Goal: Task Accomplishment & Management: Use online tool/utility

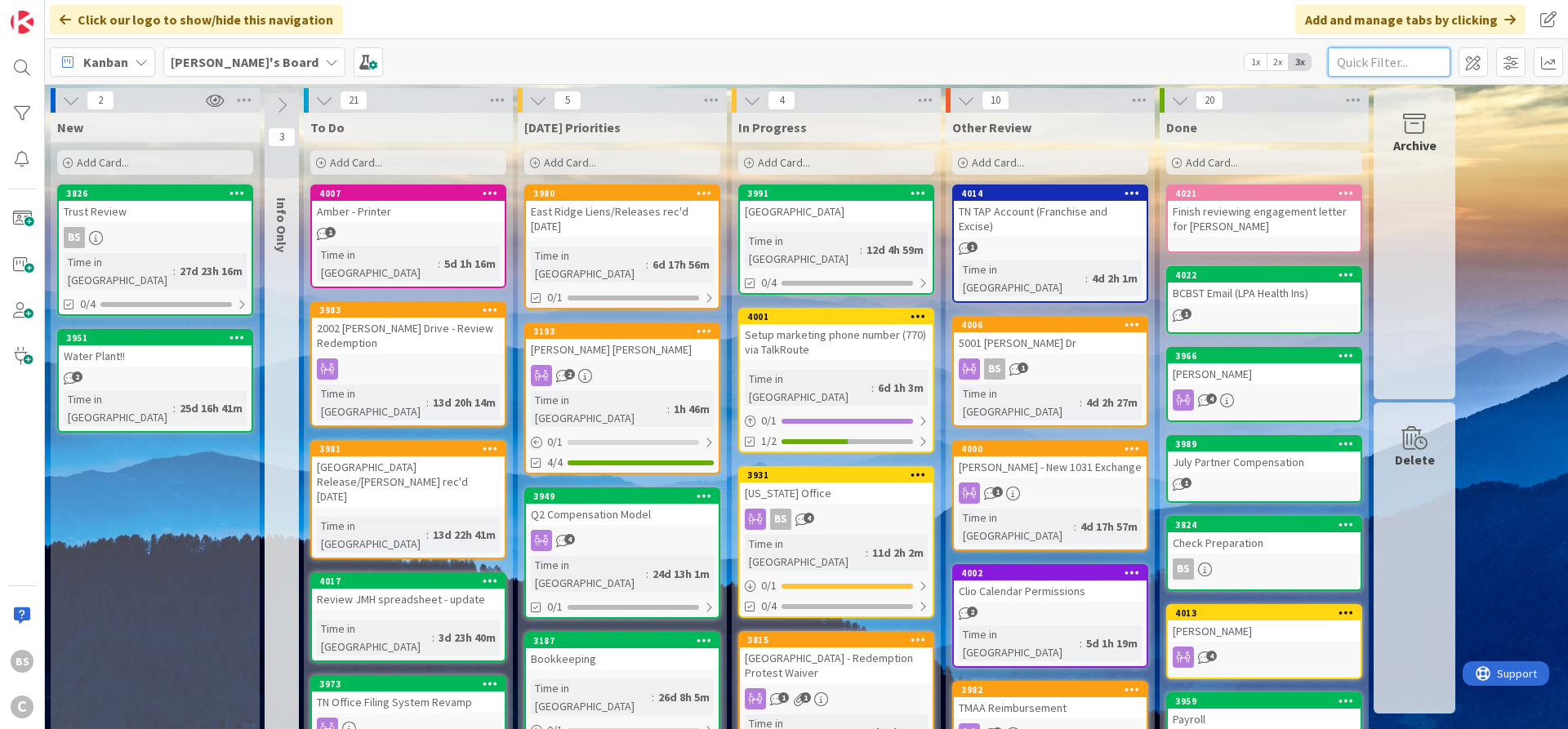
click at [1381, 61] on input "text" at bounding box center [1388, 62] width 123 height 29
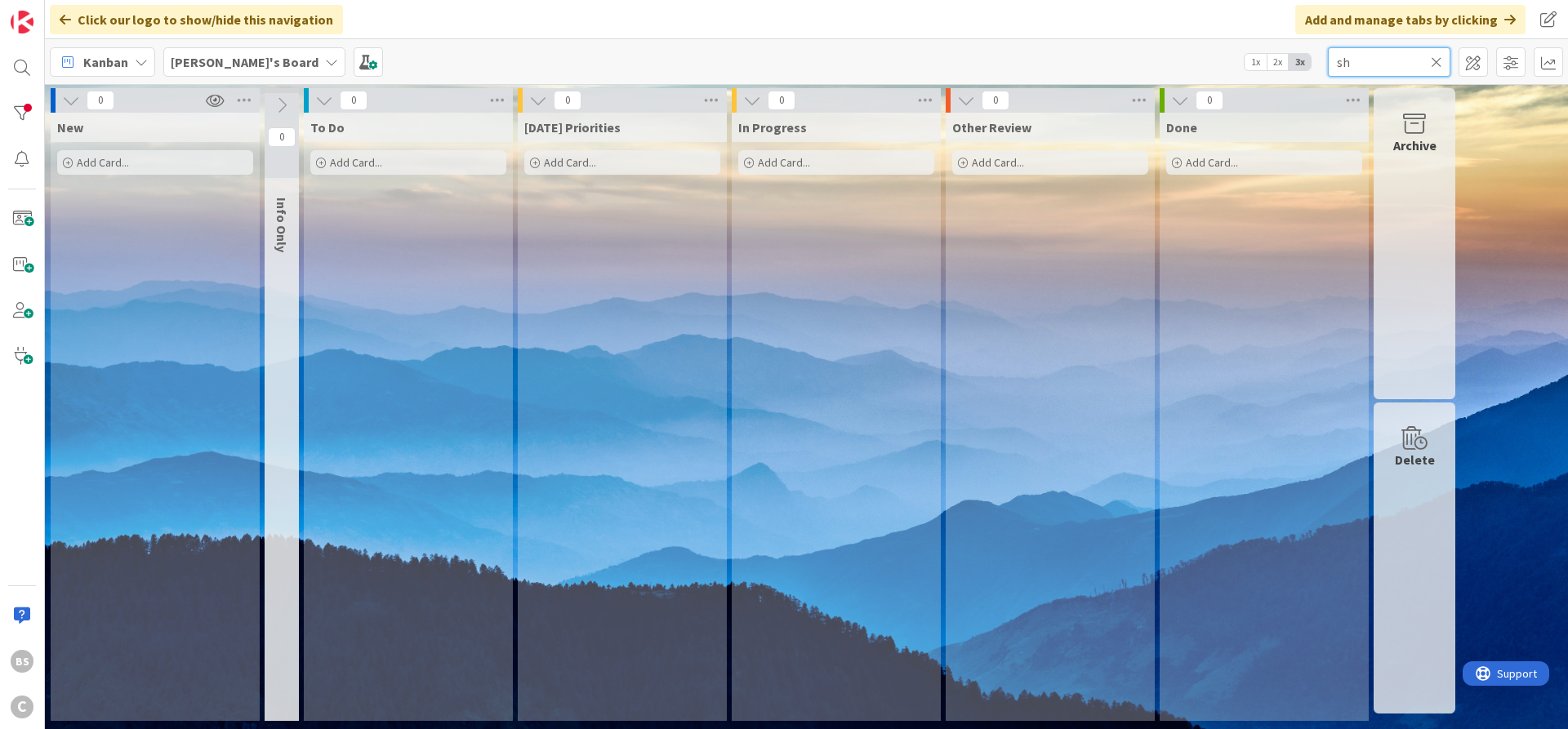
type input "s"
type input "c"
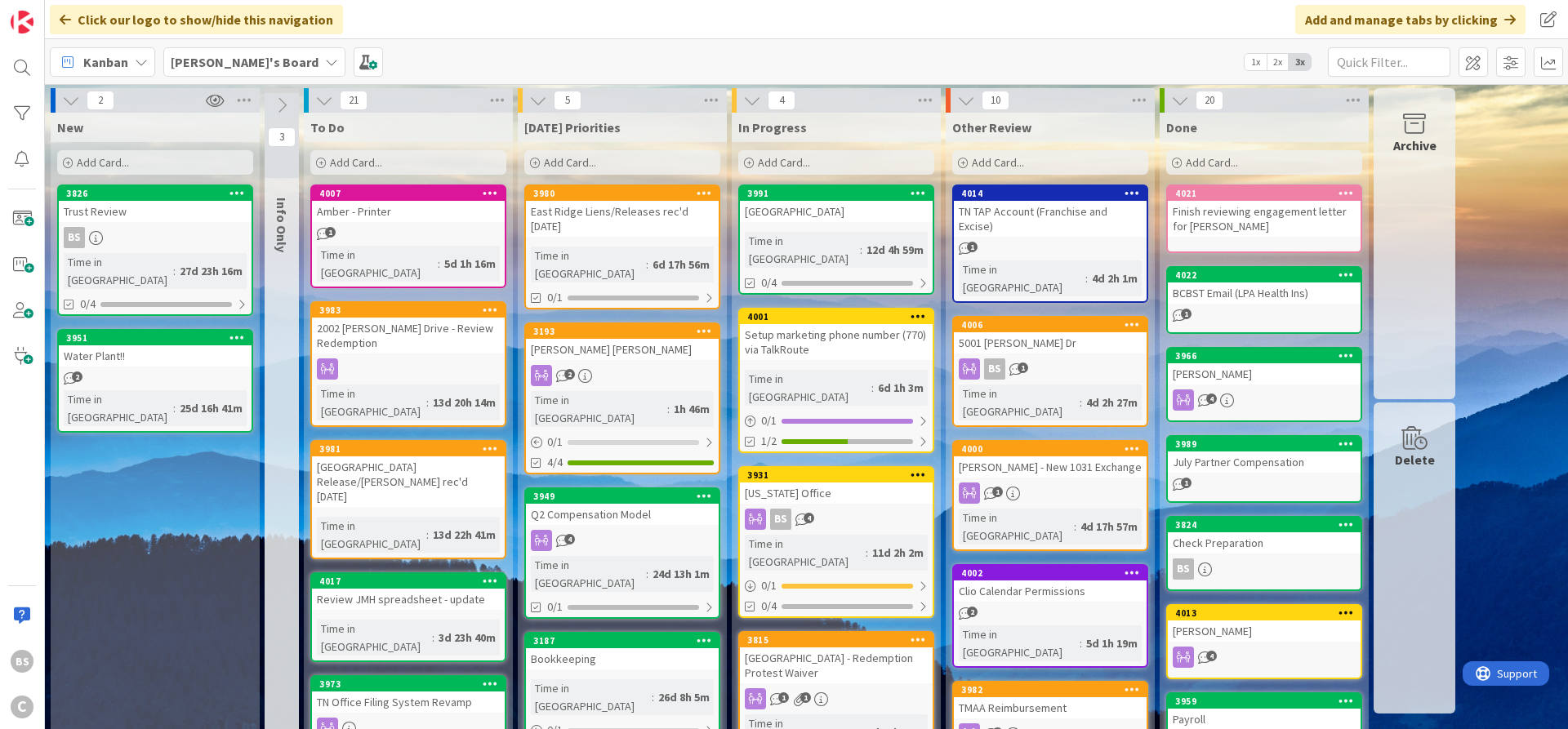
click at [961, 160] on icon at bounding box center [962, 163] width 10 height 10
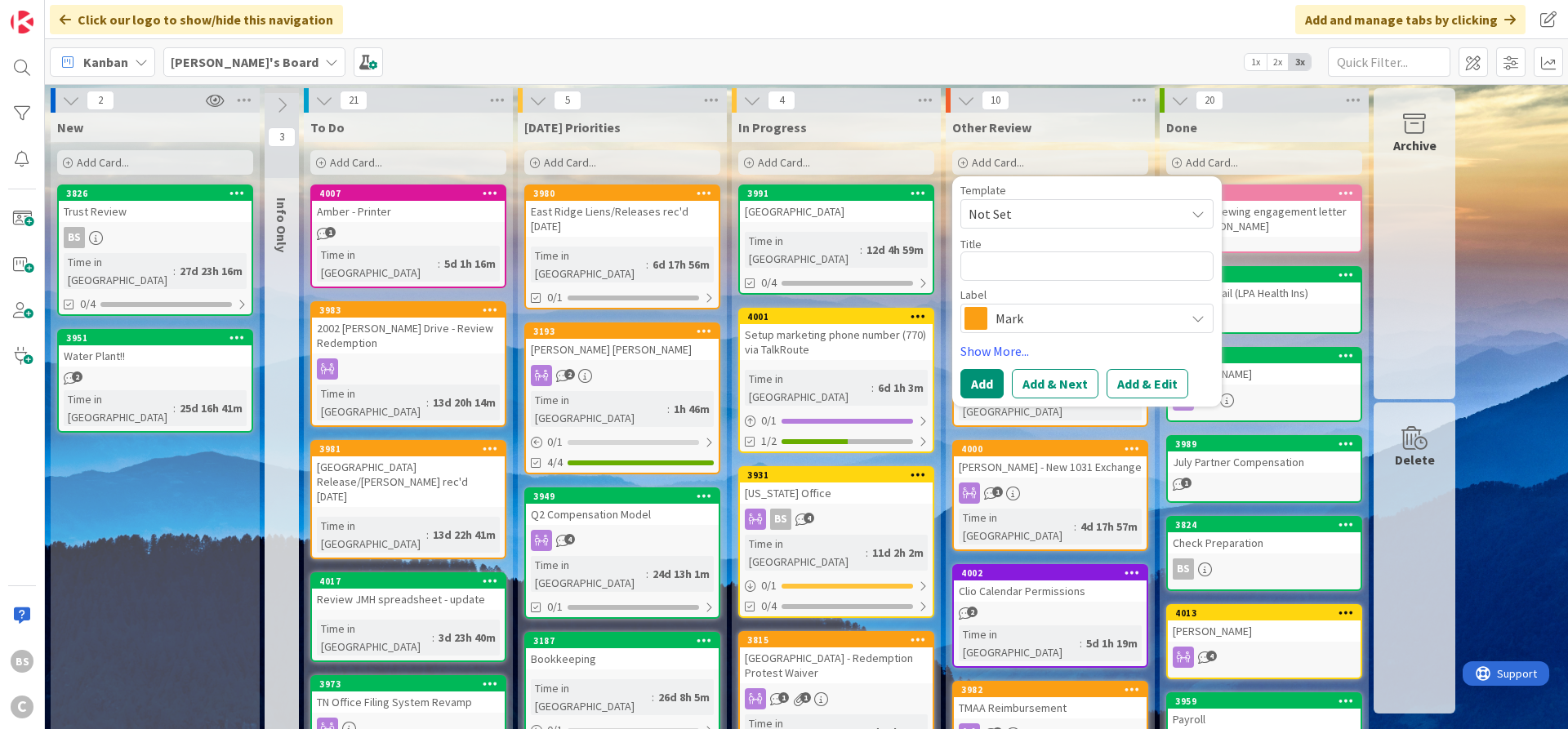
type textarea "x"
type textarea "S"
type textarea "x"
type textarea "Sh"
type textarea "x"
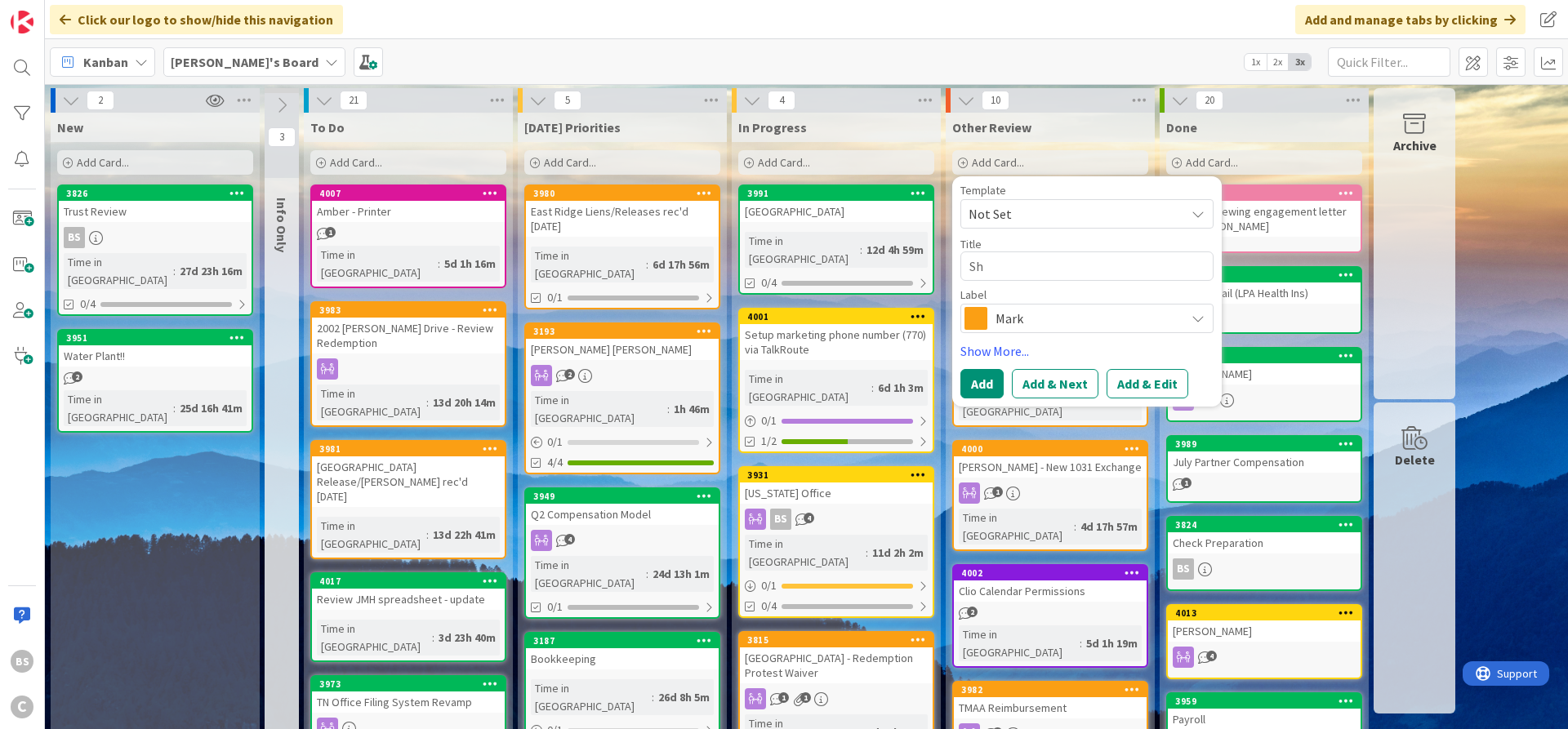
type textarea "Sha"
type textarea "x"
type textarea "Shar"
type textarea "x"
type textarea "Share"
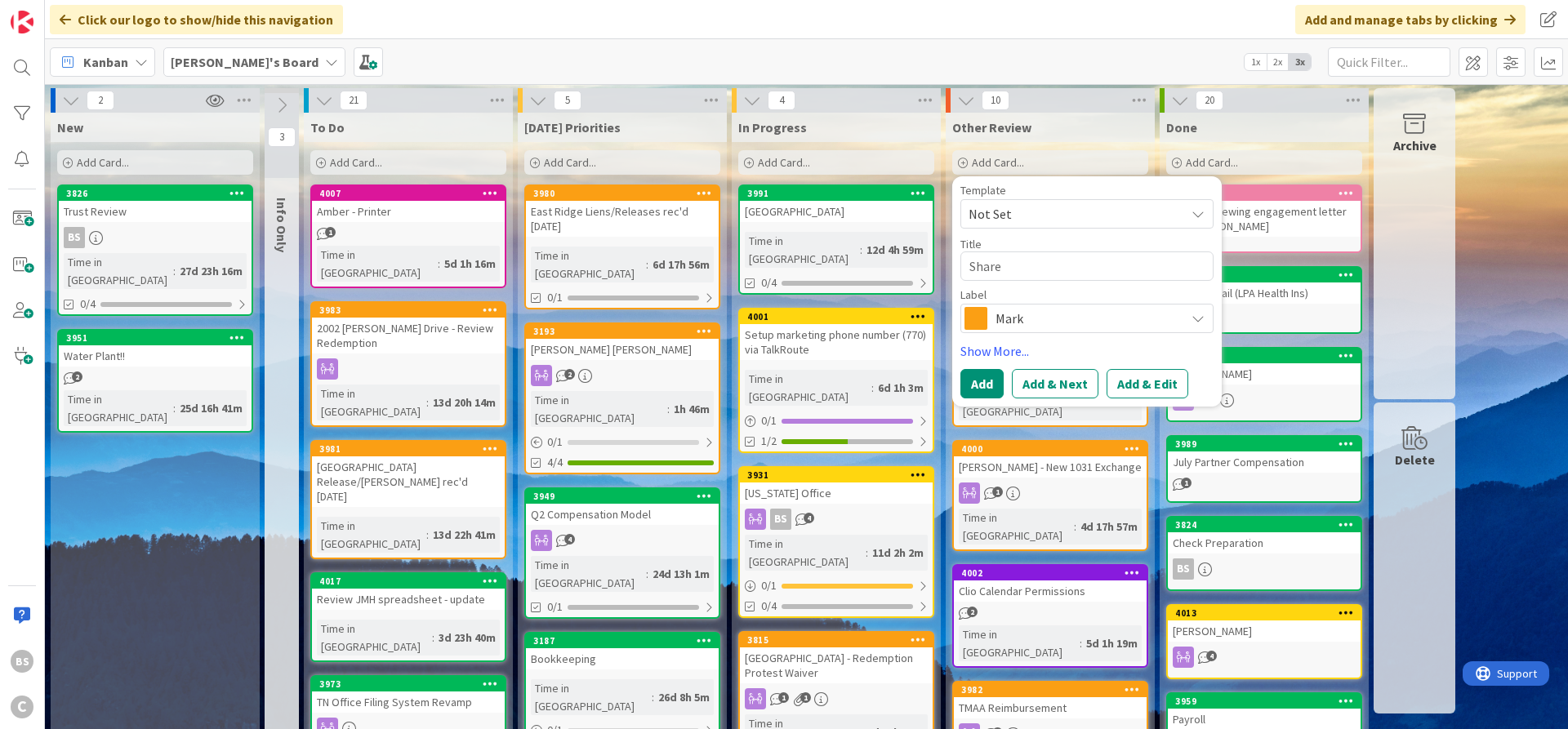
type textarea "x"
type textarea "ShareF"
type textarea "x"
type textarea "ShareFi"
type textarea "x"
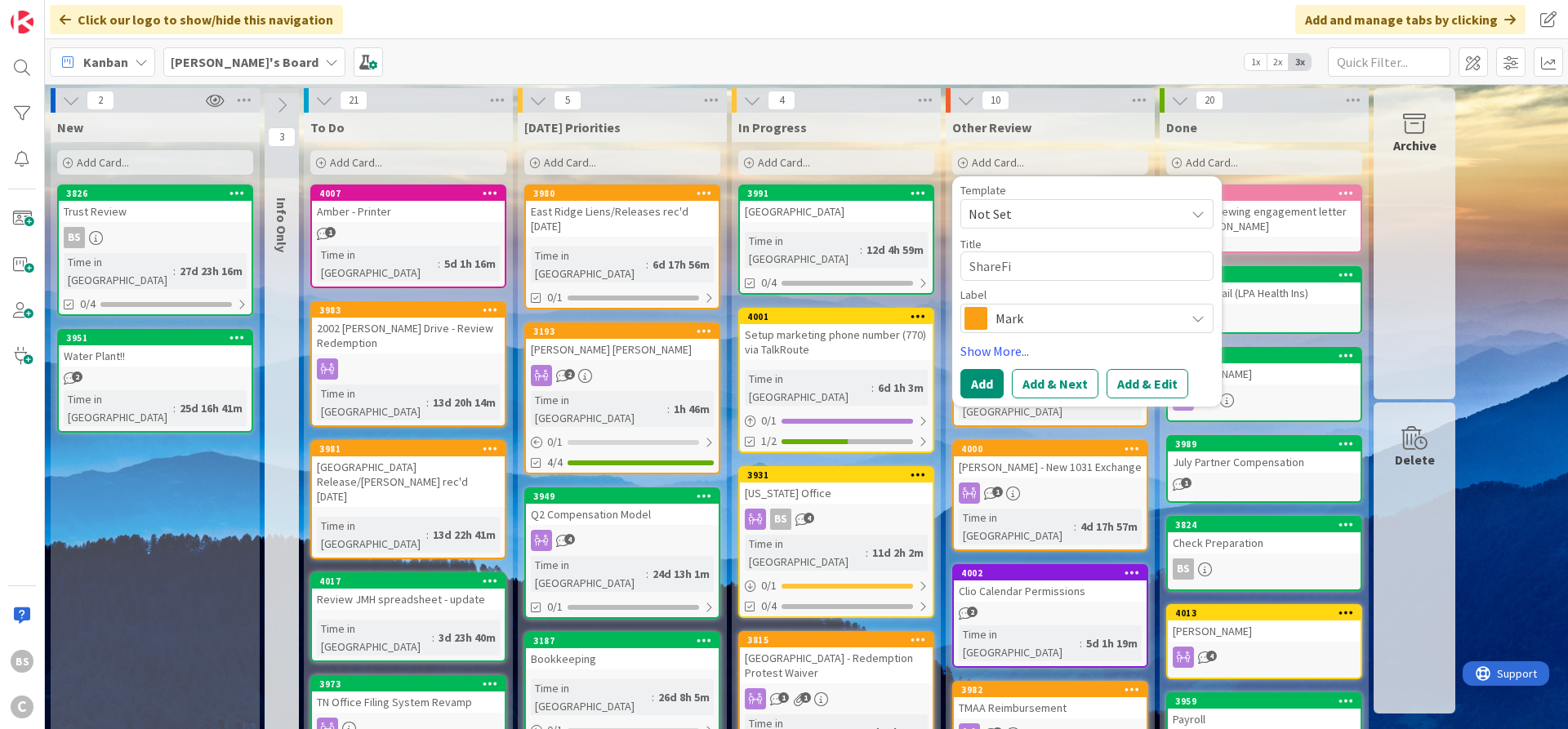
type textarea "ShareFil"
type textarea "x"
type textarea "ShareFile"
type textarea "x"
type textarea "ShareFile R"
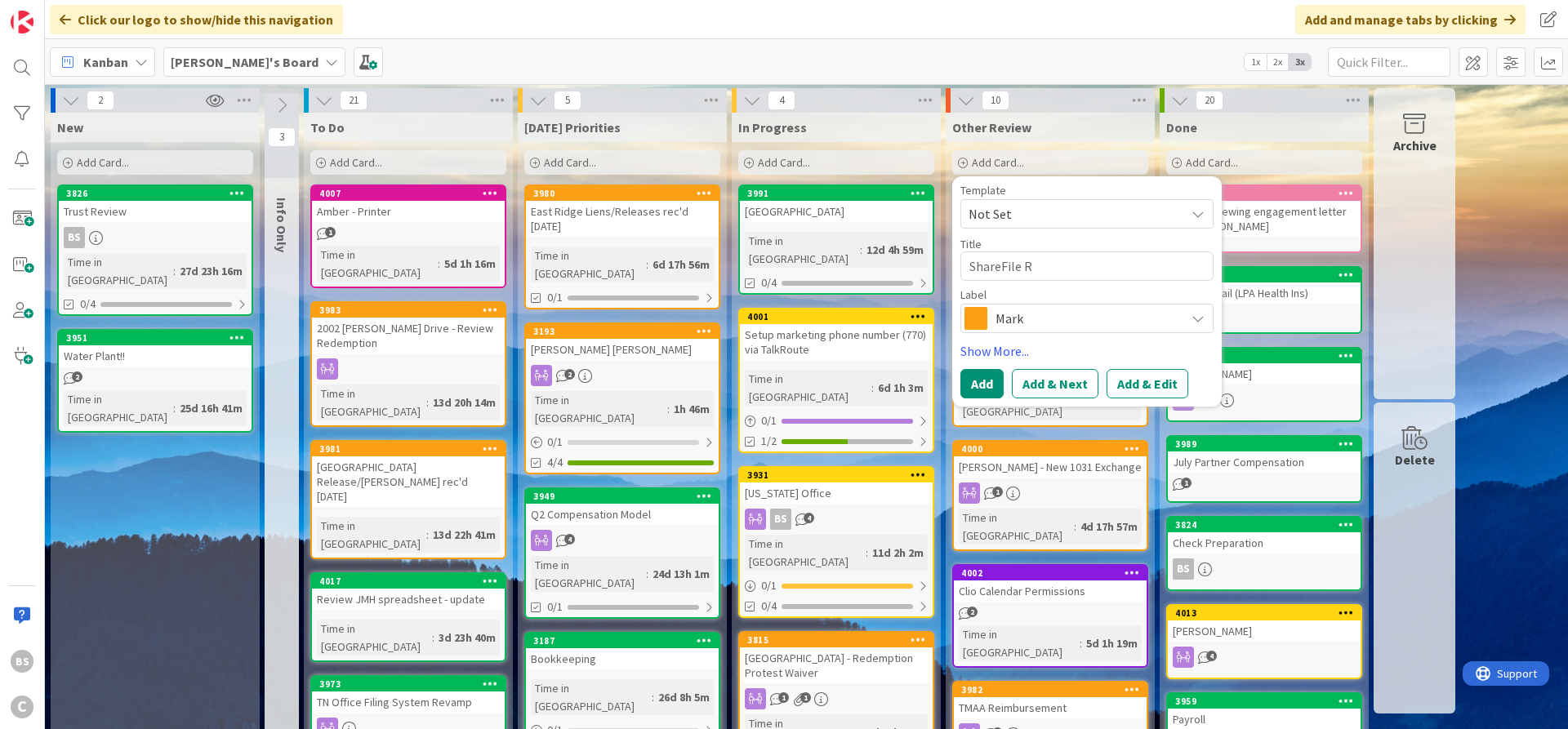
type textarea "x"
type textarea "ShareFile Re"
type textarea "x"
type textarea "ShareFile Ref"
type textarea "x"
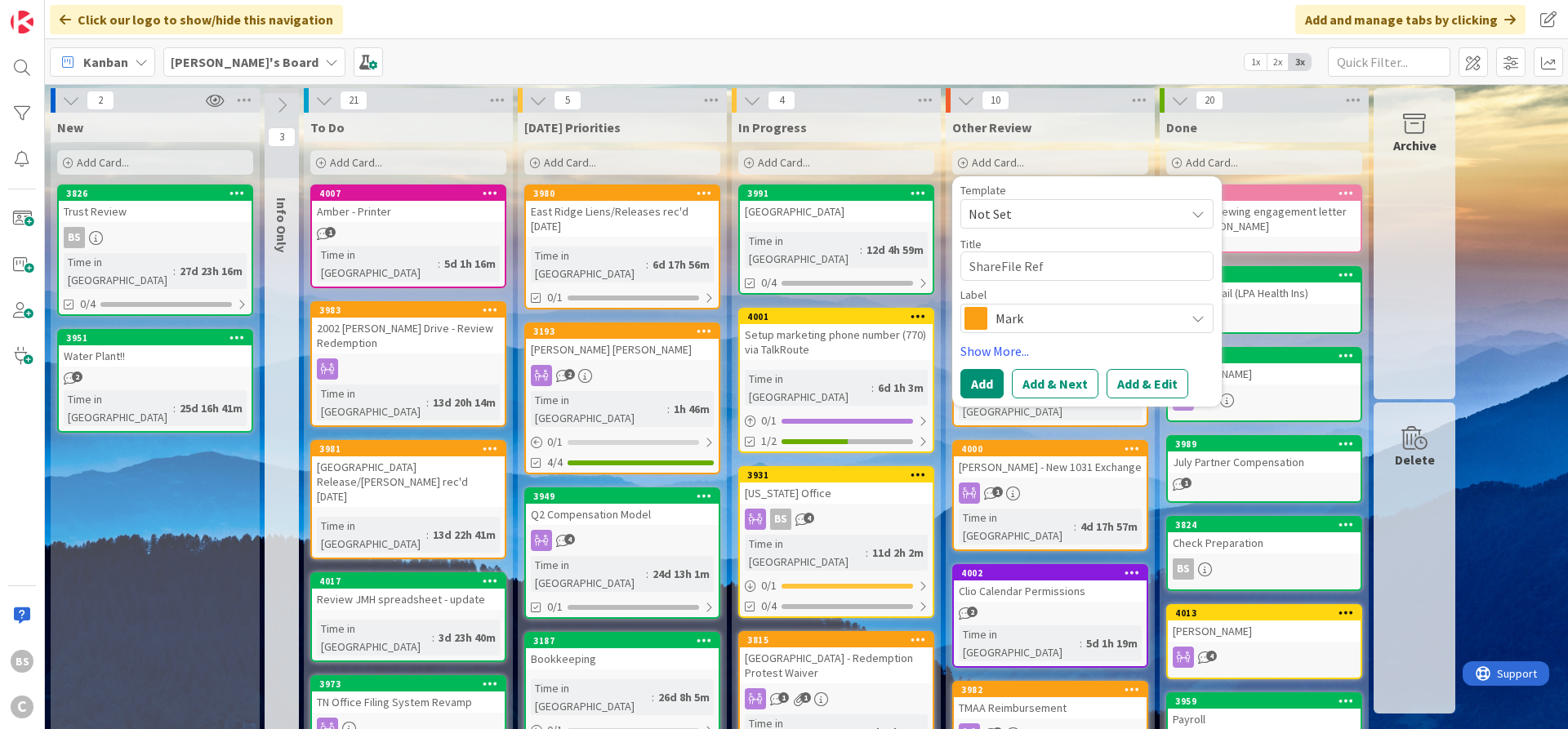
type textarea "ShareFile Refu"
type textarea "x"
type textarea "ShareFile Refun"
type textarea "x"
type textarea "ShareFile Refund"
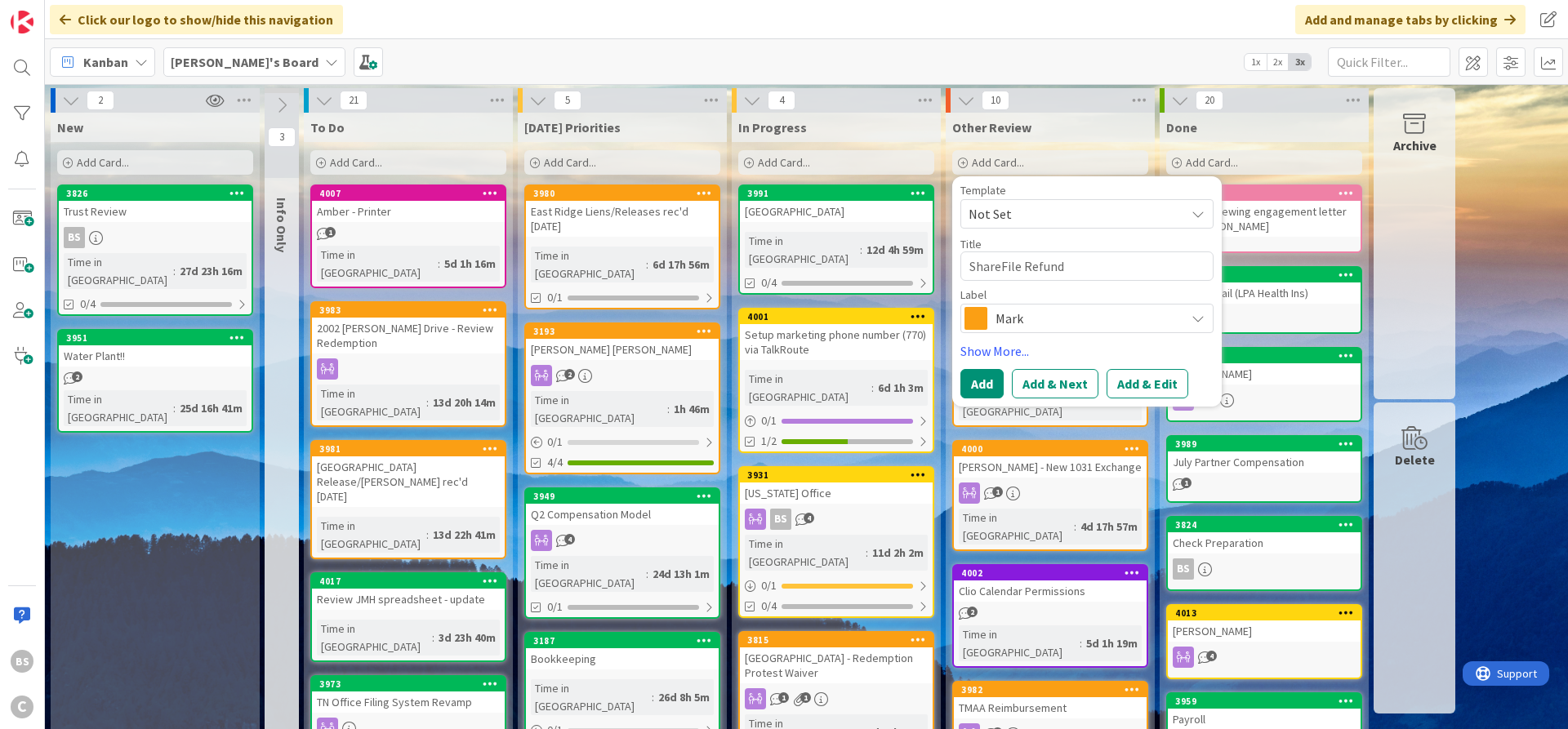
type textarea "x"
type textarea "ShareFile Refund"
type textarea "x"
type textarea "ShareFile Refund ("
type textarea "x"
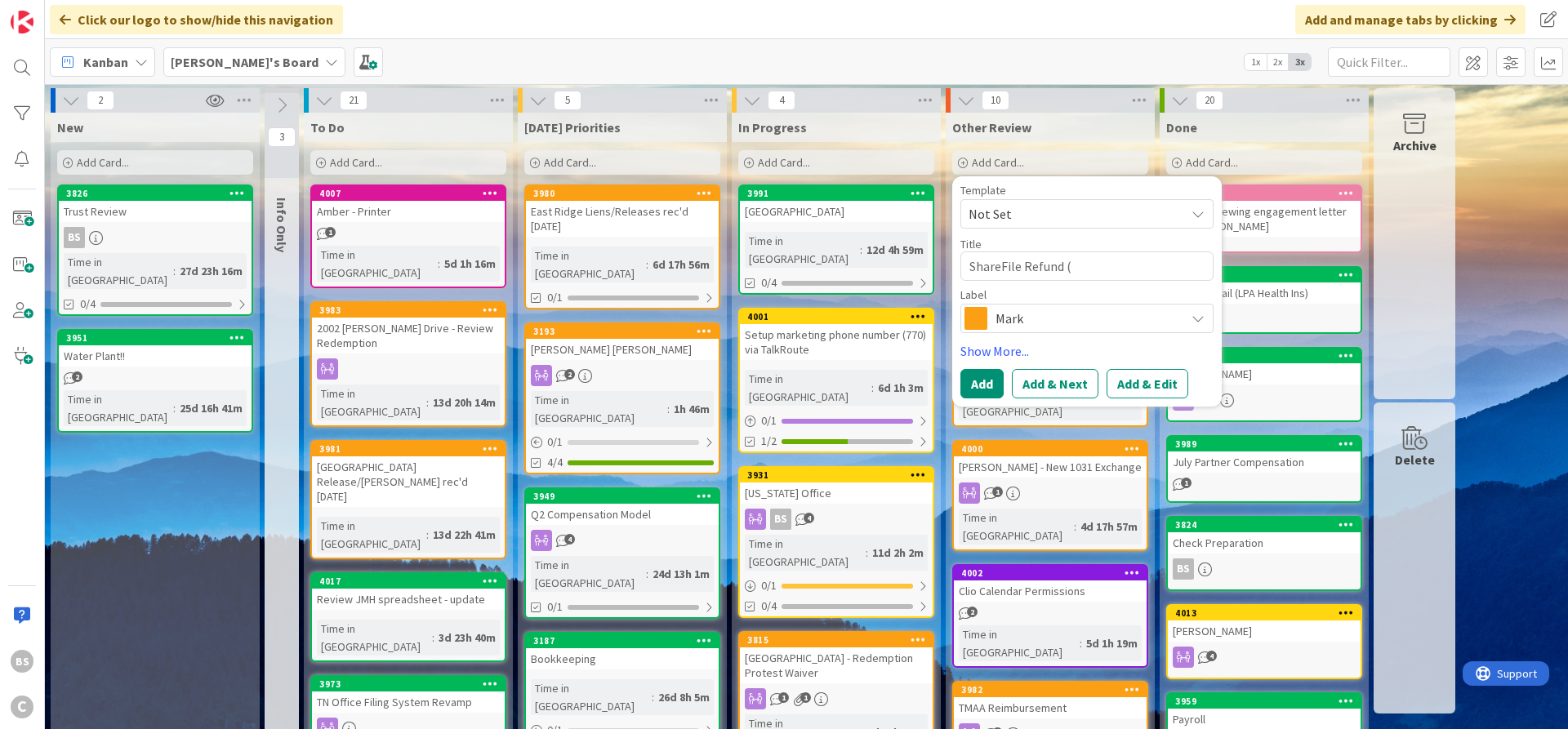
type textarea "ShareFile Refund (f"
type textarea "x"
type textarea "ShareFile Refund (fr"
type textarea "x"
type textarea "ShareFile Refund (fro"
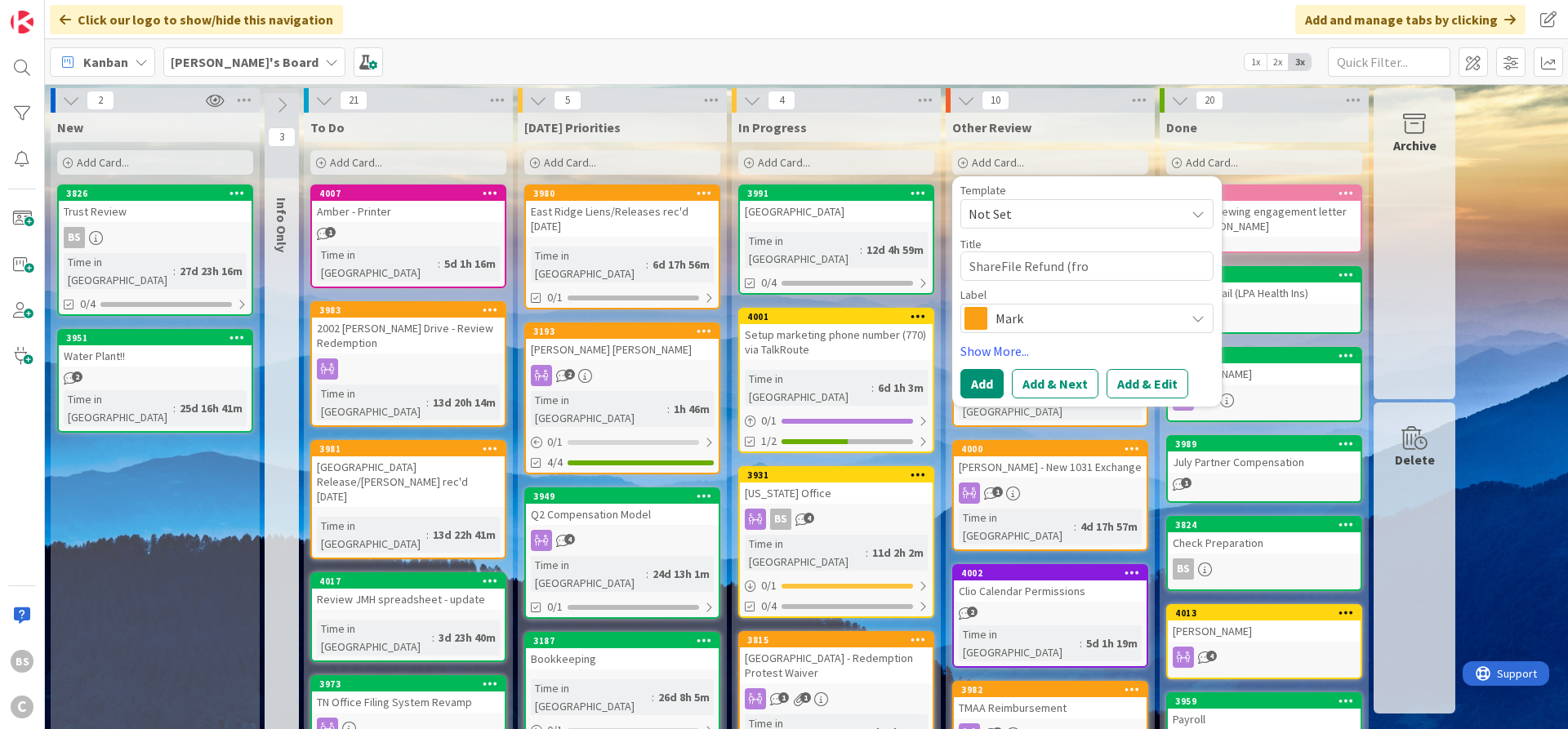
type textarea "x"
type textarea "ShareFile Refund (from"
type textarea "x"
type textarea "ShareFile Refund (from"
type textarea "x"
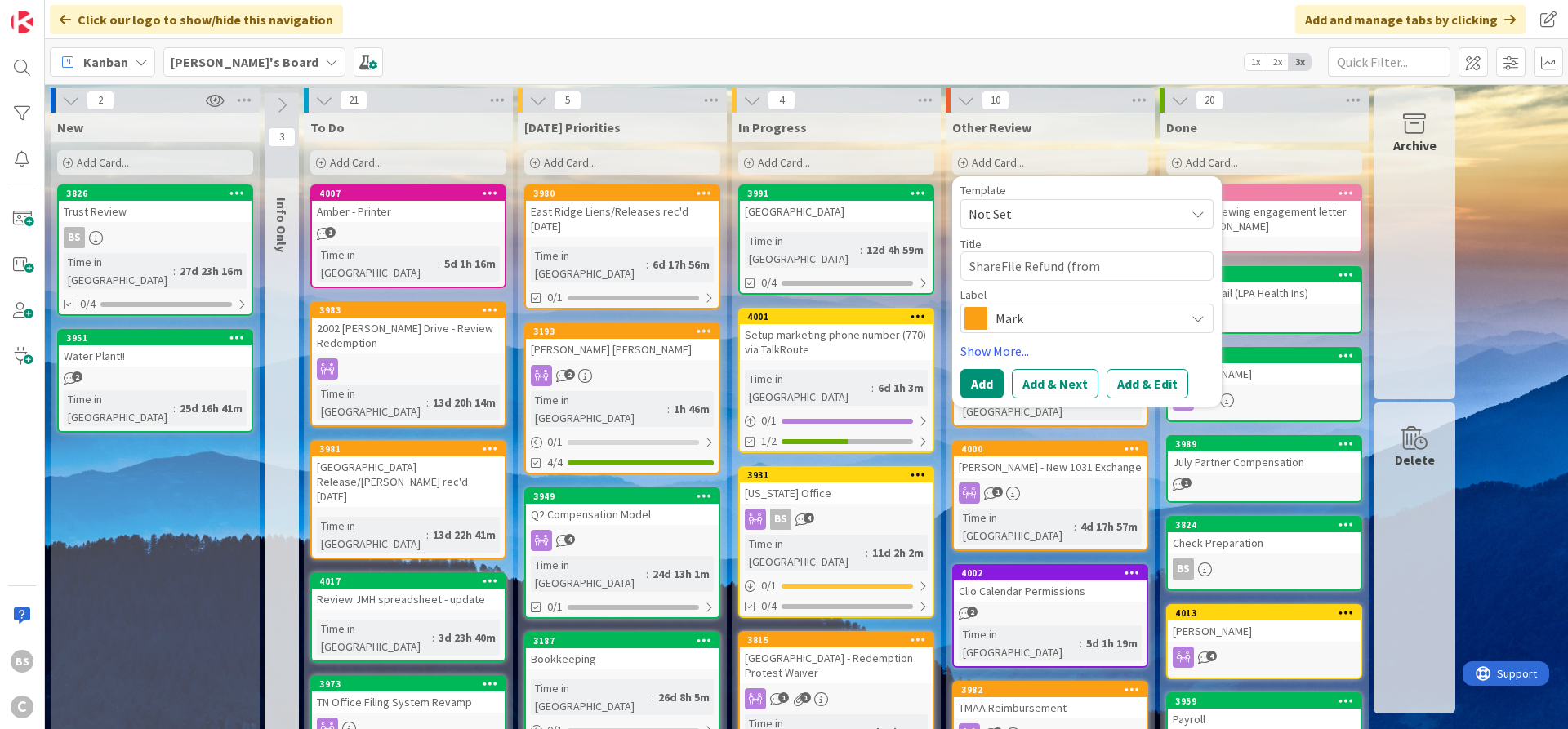
type textarea "ShareFile Refund (from F"
type textarea "x"
type textarea "ShareFile Refund (from Fe"
type textarea "x"
type textarea "ShareFile Refund (from Feb"
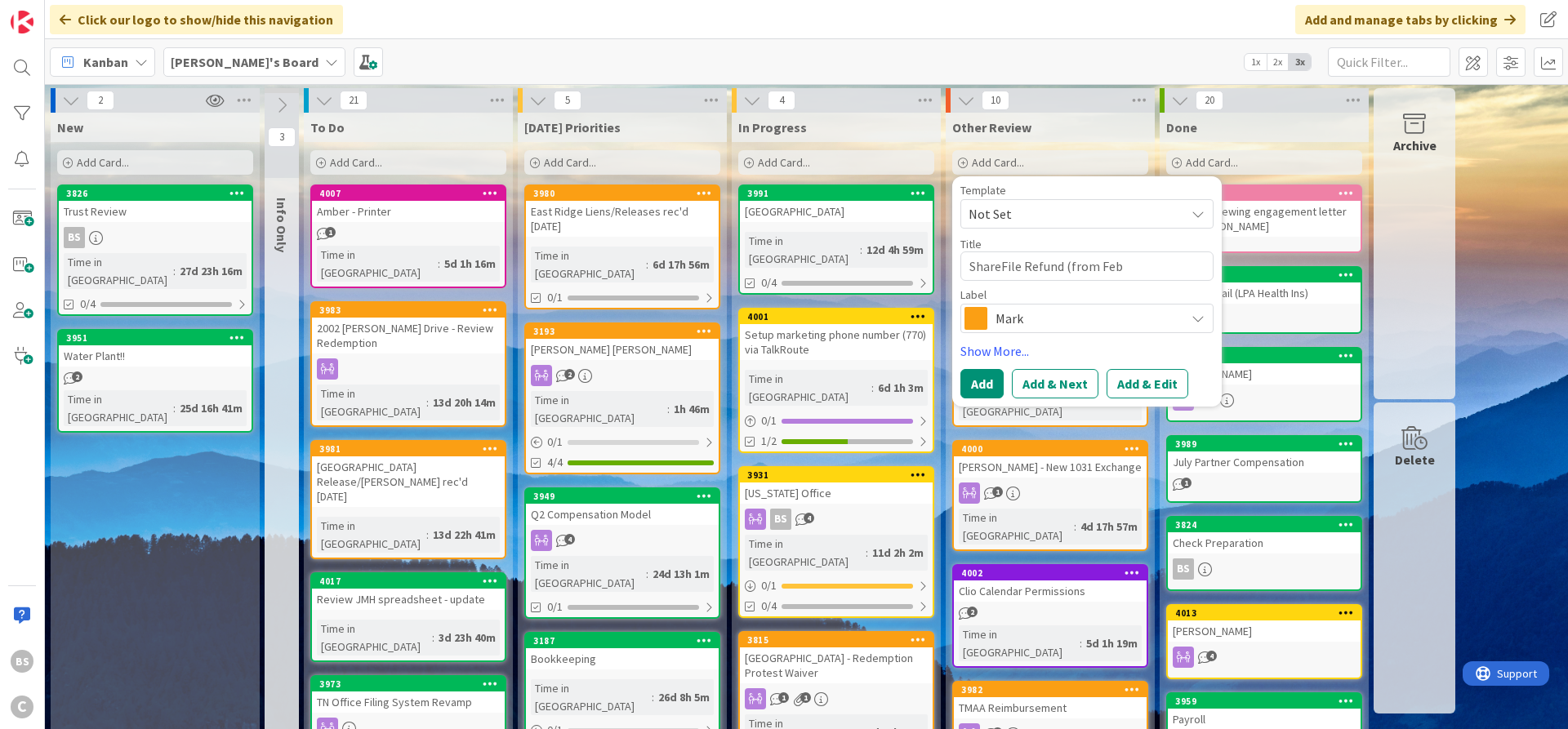
type textarea "x"
type textarea "ShareFile Refund (from Feb)"
click at [1058, 309] on span "Mark" at bounding box center [1086, 319] width 182 height 23
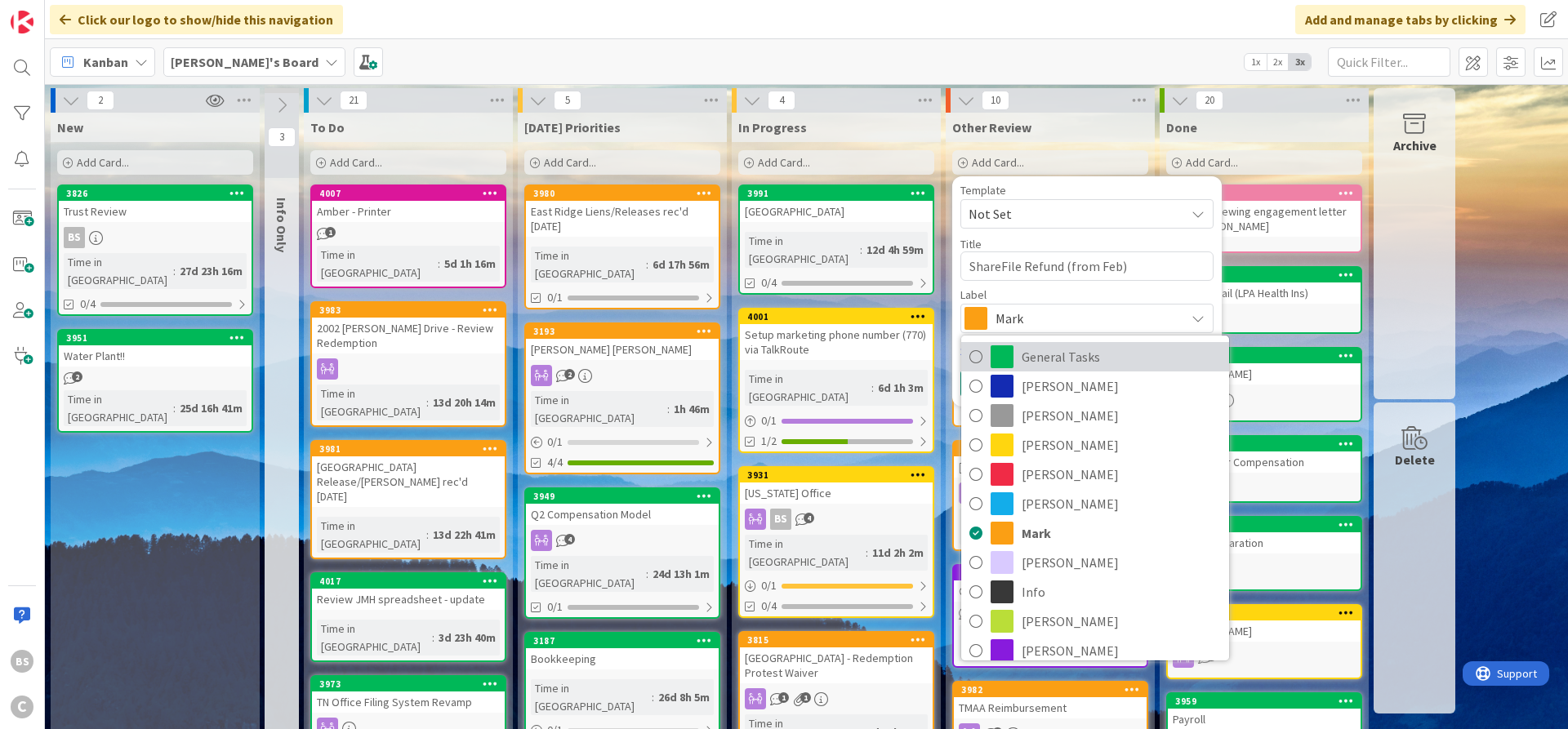
click at [1064, 357] on span "General Tasks" at bounding box center [1121, 356] width 199 height 24
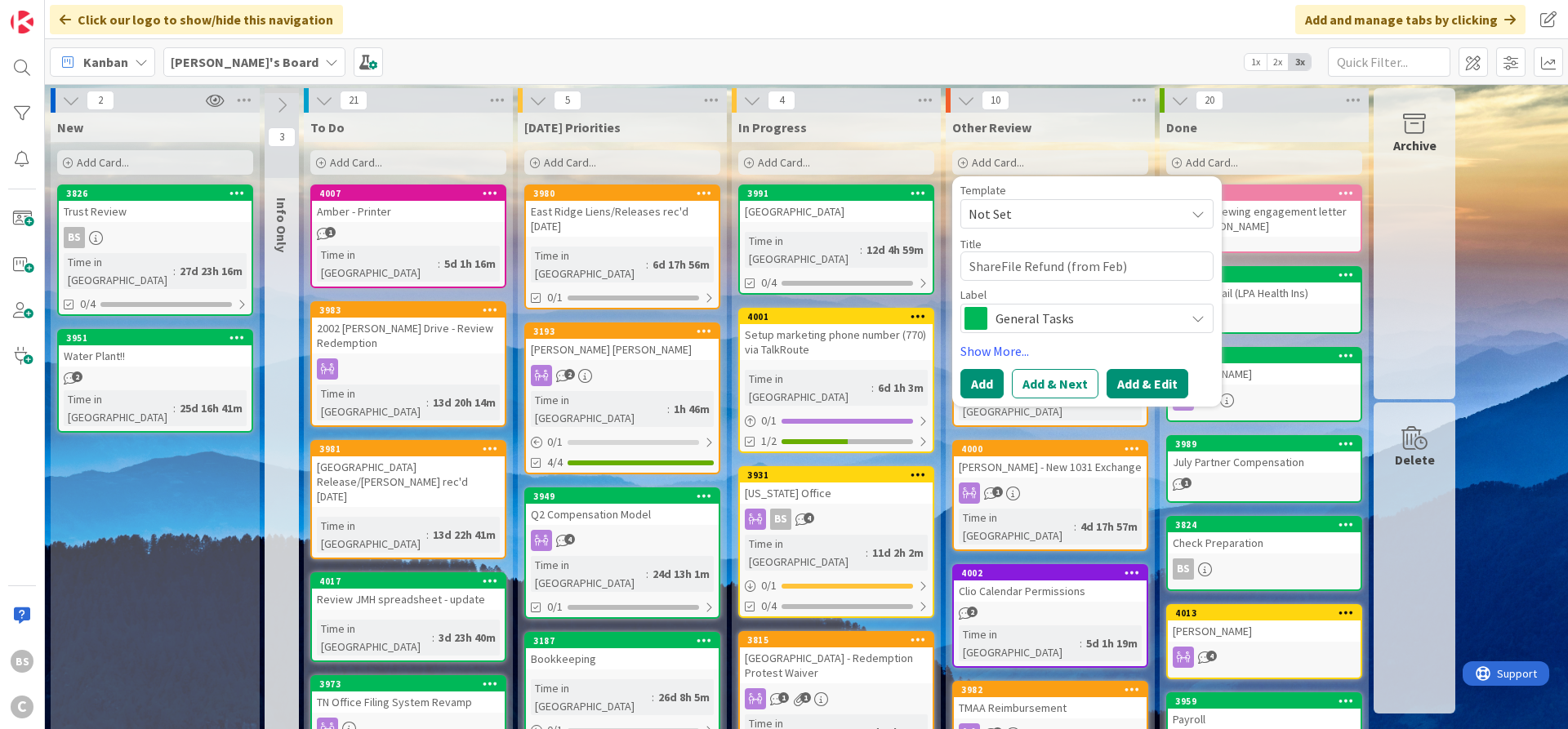
click at [1142, 378] on button "Add & Edit" at bounding box center [1147, 383] width 82 height 29
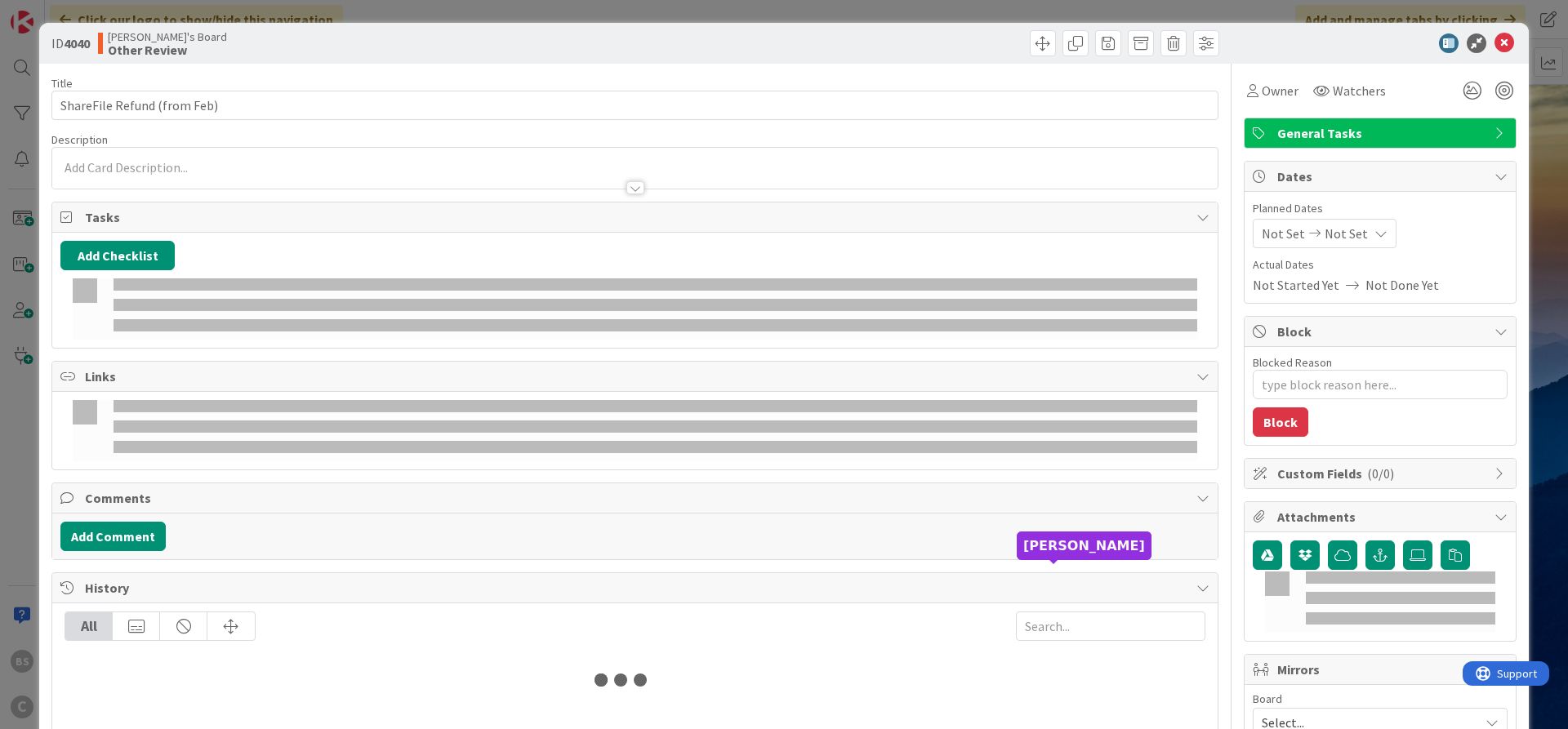
type textarea "x"
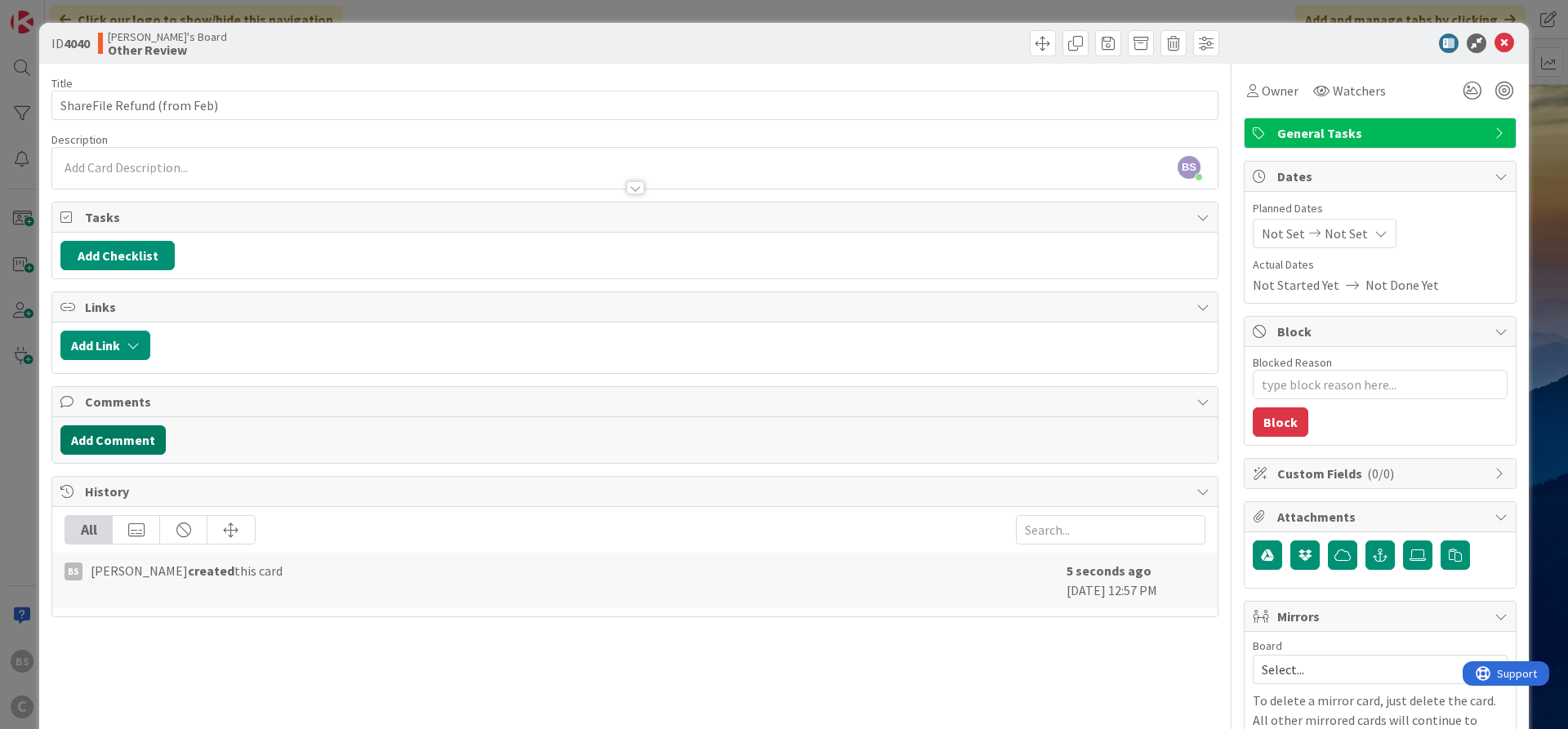
click at [117, 434] on button "Add Comment" at bounding box center [113, 439] width 105 height 29
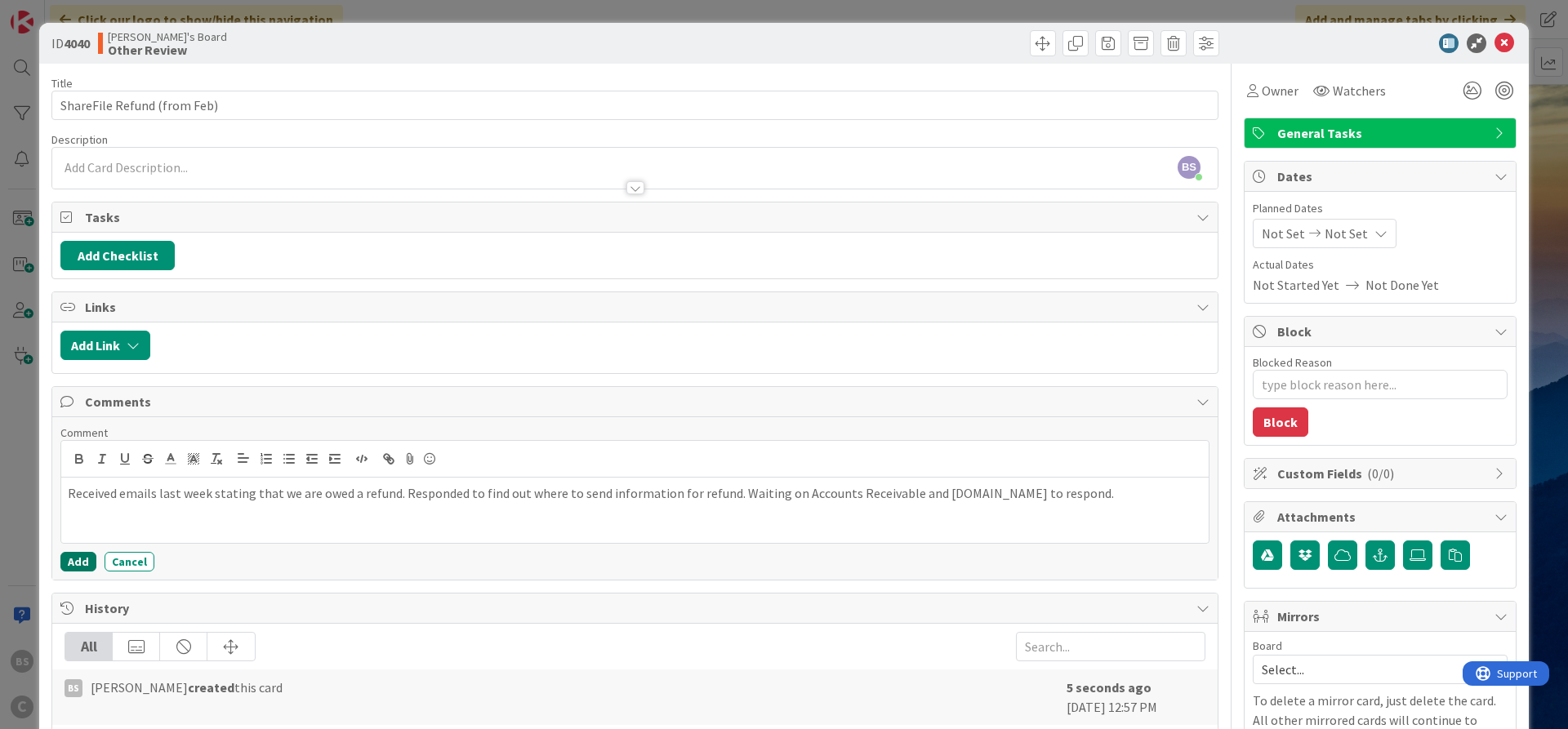
click at [70, 559] on button "Add" at bounding box center [78, 561] width 36 height 19
type textarea "x"
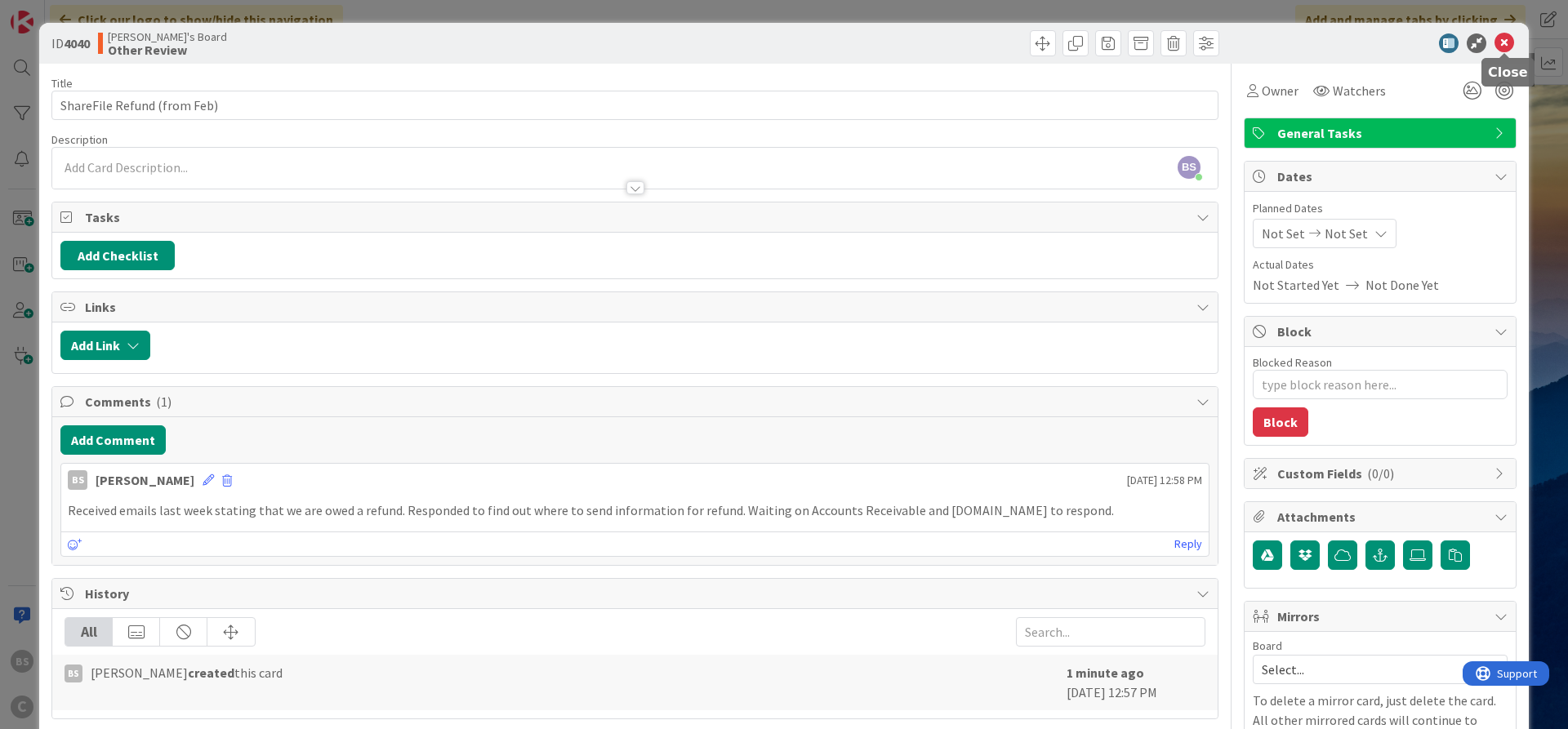
click at [1508, 33] on div "ID 4040 [PERSON_NAME]'s Board Other Review" at bounding box center [784, 43] width 1490 height 41
click at [1506, 38] on icon at bounding box center [1504, 43] width 19 height 19
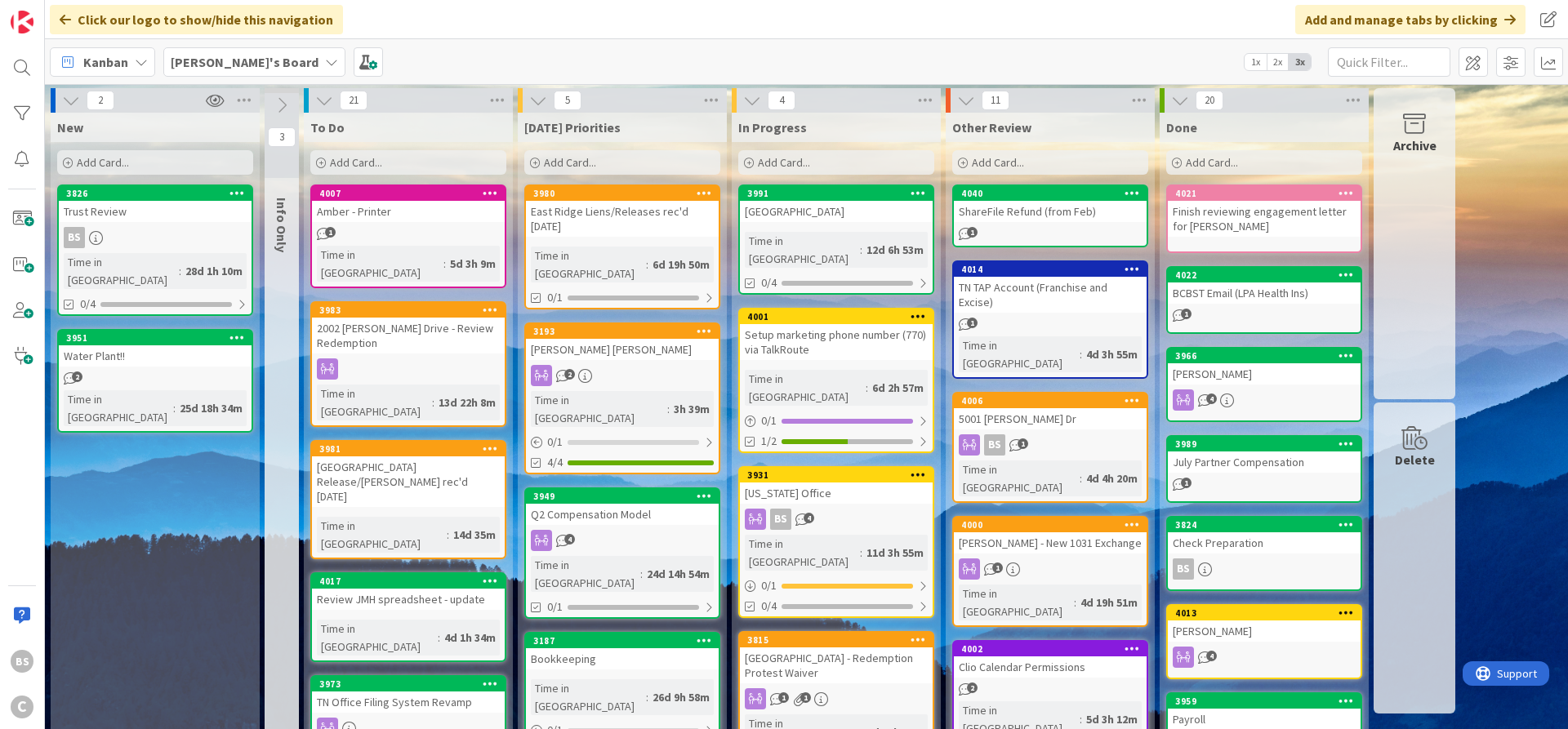
click at [240, 62] on b "[PERSON_NAME]'s Board" at bounding box center [244, 62] width 148 height 16
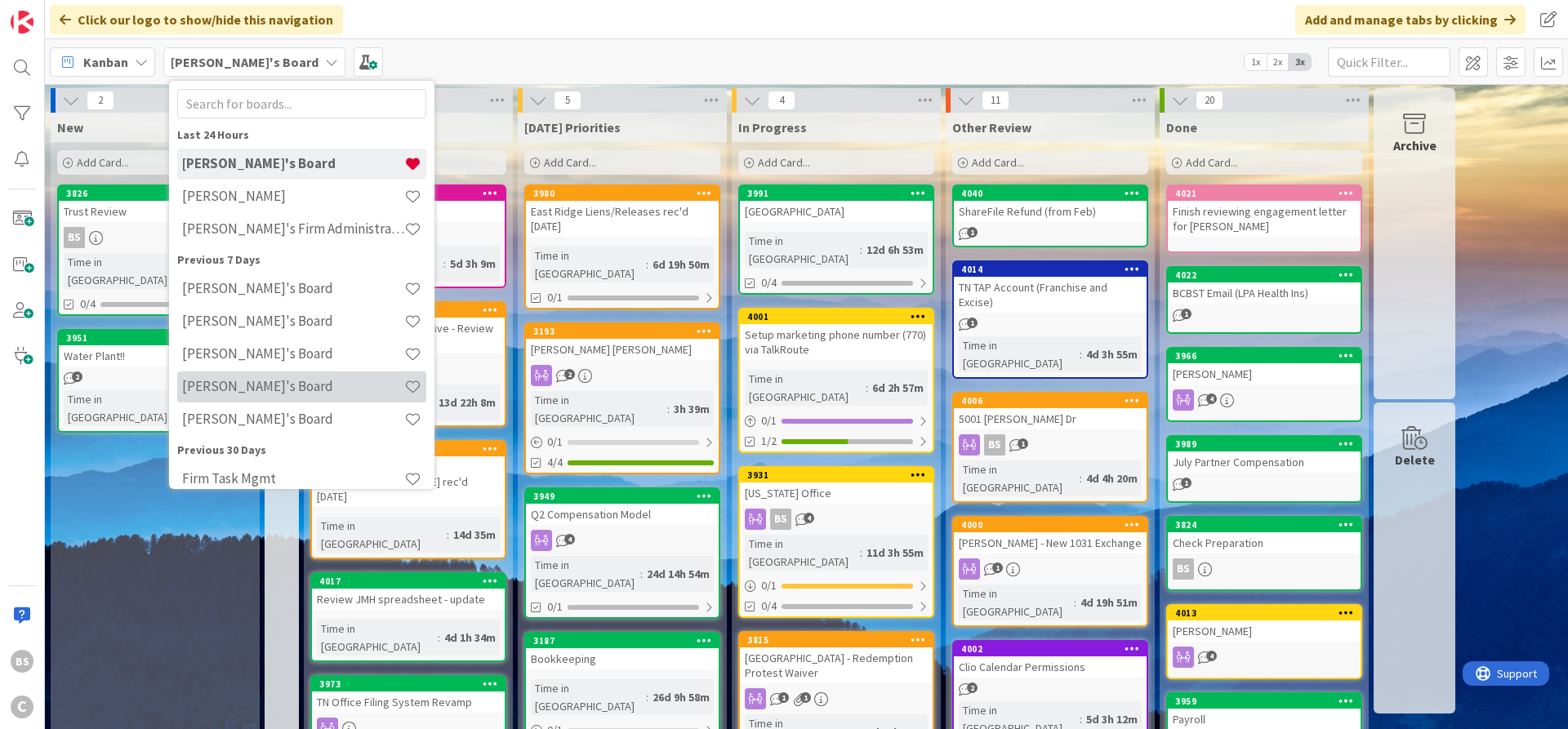
scroll to position [53, 0]
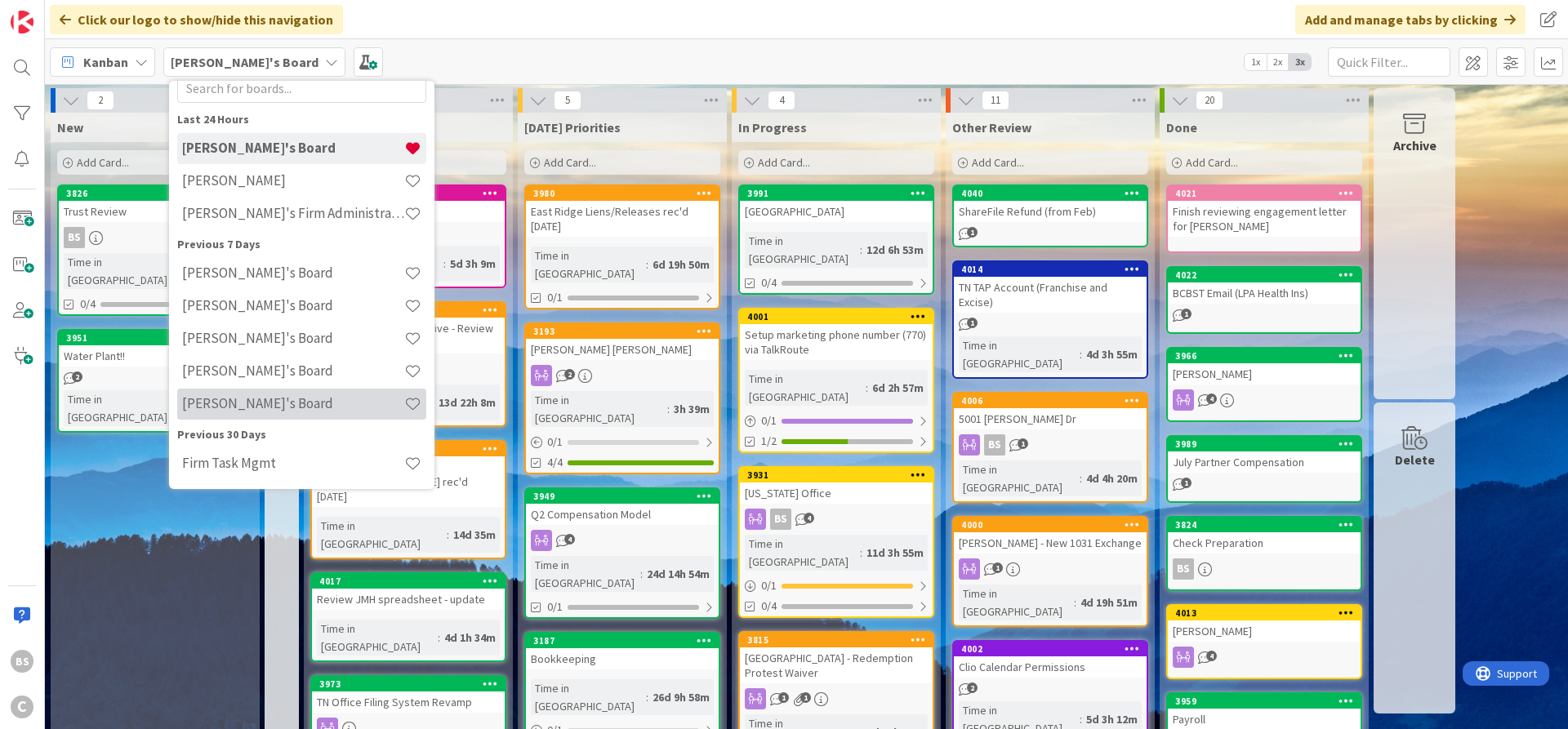
click at [232, 405] on h4 "[PERSON_NAME]'s Board" at bounding box center [293, 403] width 222 height 16
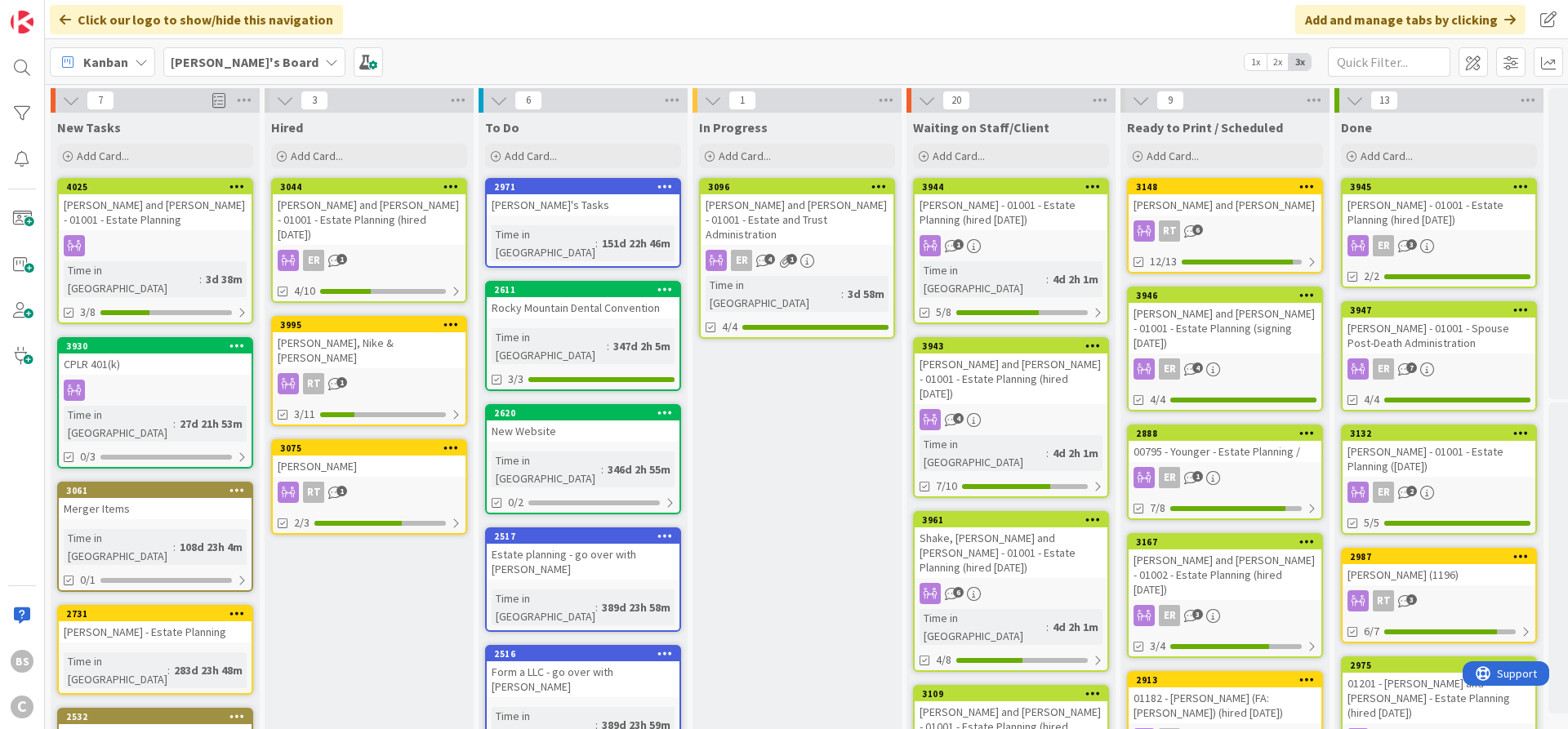
click at [222, 64] on b "[PERSON_NAME]'s Board" at bounding box center [244, 62] width 148 height 16
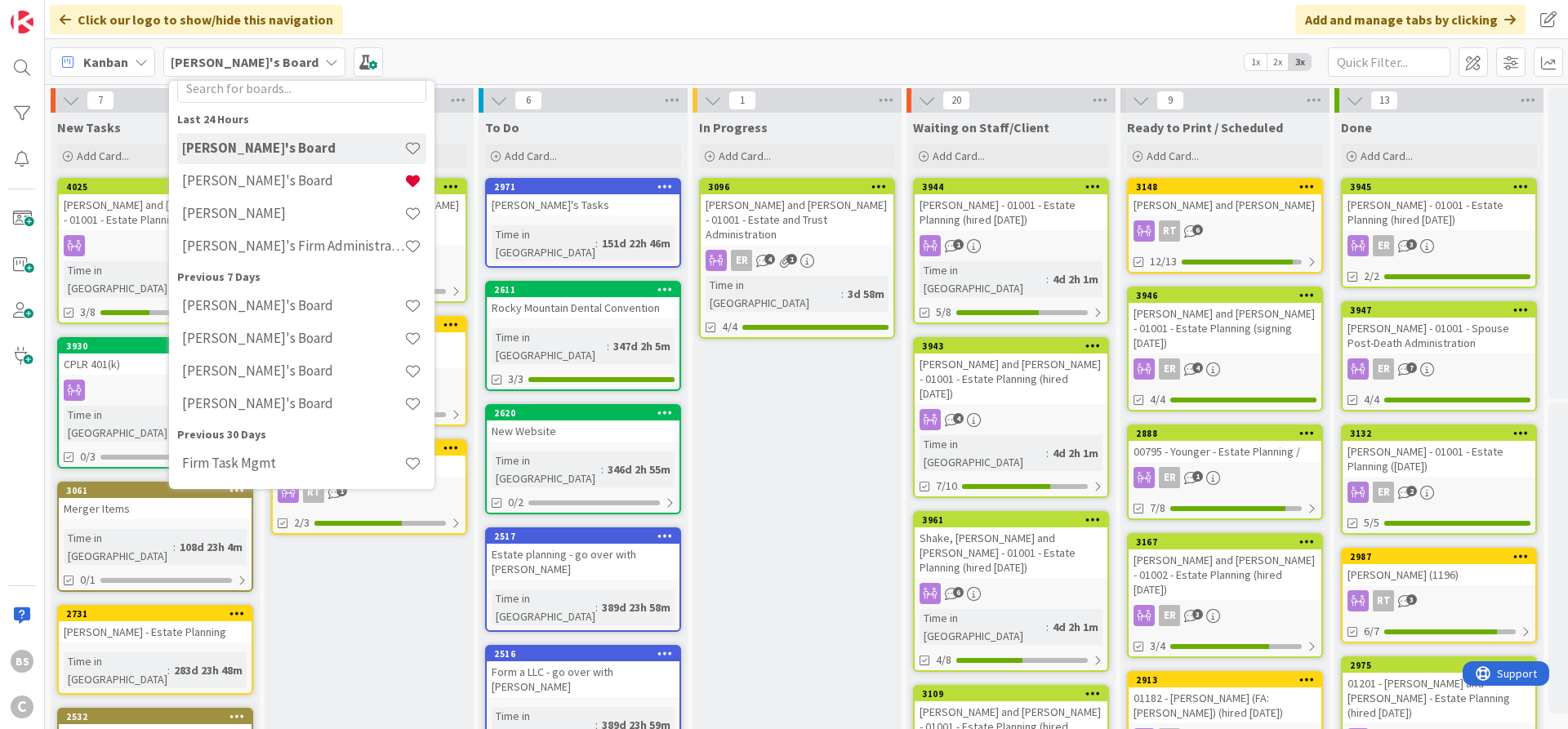
scroll to position [50, 0]
click at [226, 196] on div "[PERSON_NAME]'s Board" at bounding box center [301, 183] width 249 height 31
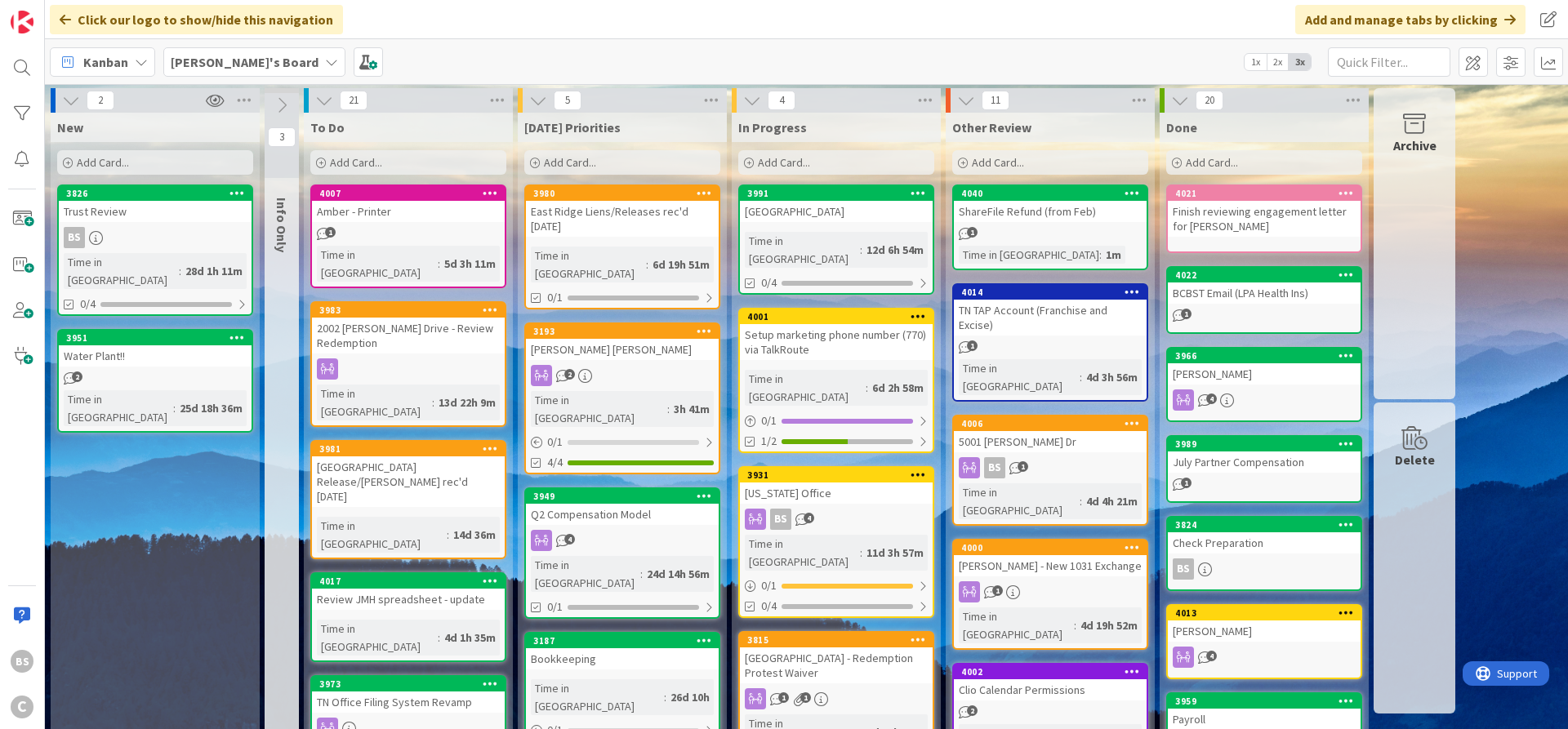
click at [240, 48] on div "[PERSON_NAME]'s Board" at bounding box center [254, 62] width 182 height 29
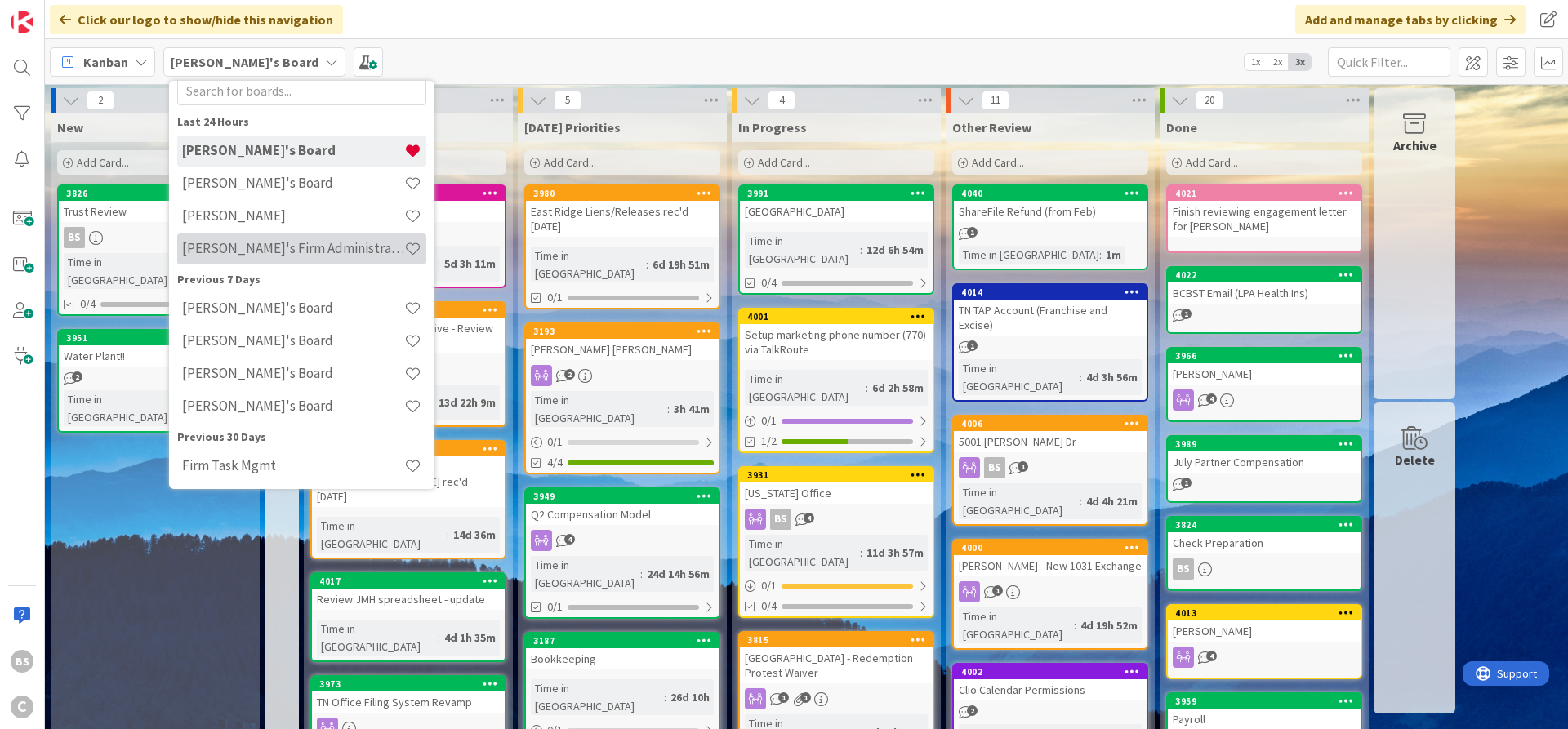
click at [239, 243] on h4 "[PERSON_NAME]'s Firm Administration Board" at bounding box center [293, 248] width 222 height 16
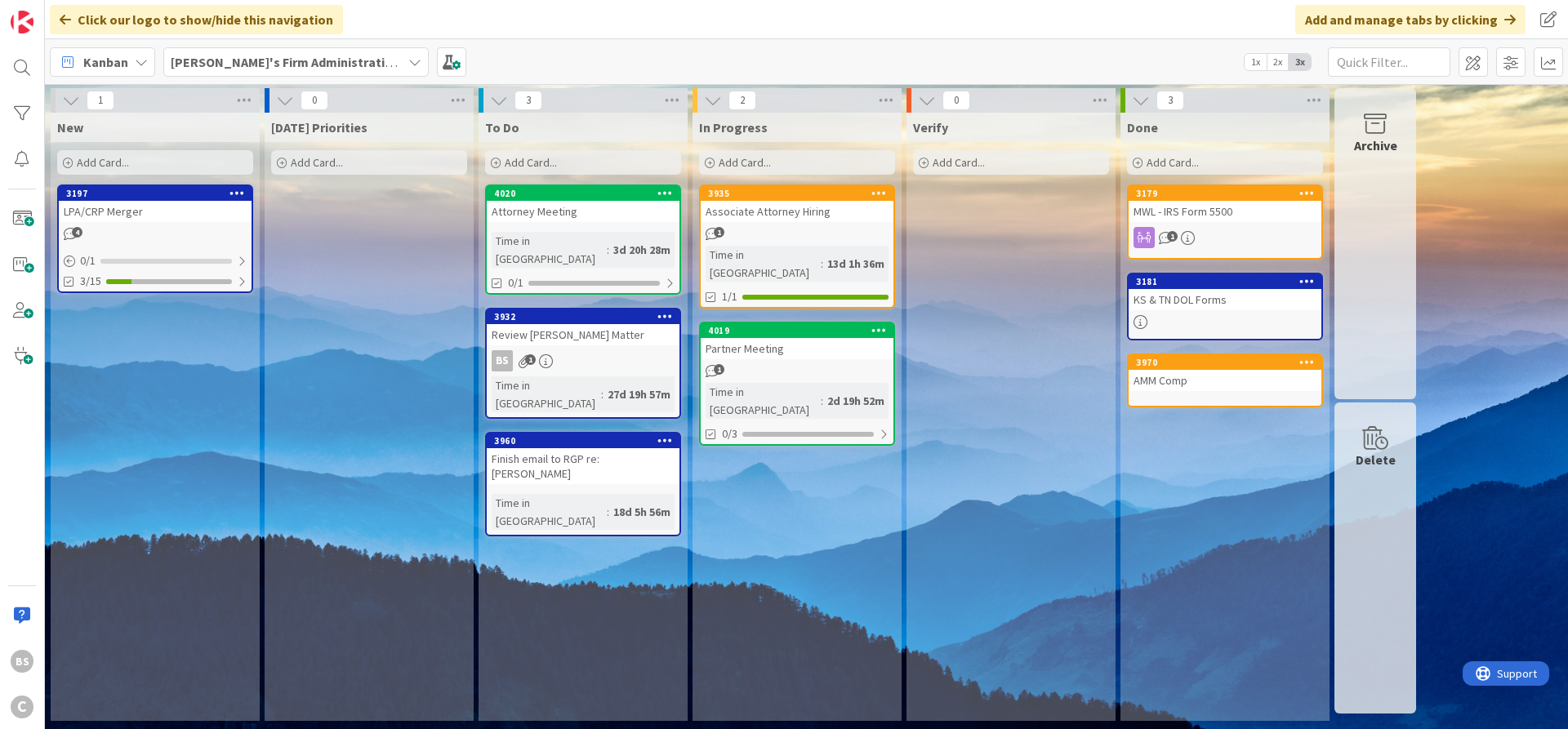
click at [224, 66] on b "[PERSON_NAME]'s Firm Administration Board" at bounding box center [304, 62] width 268 height 16
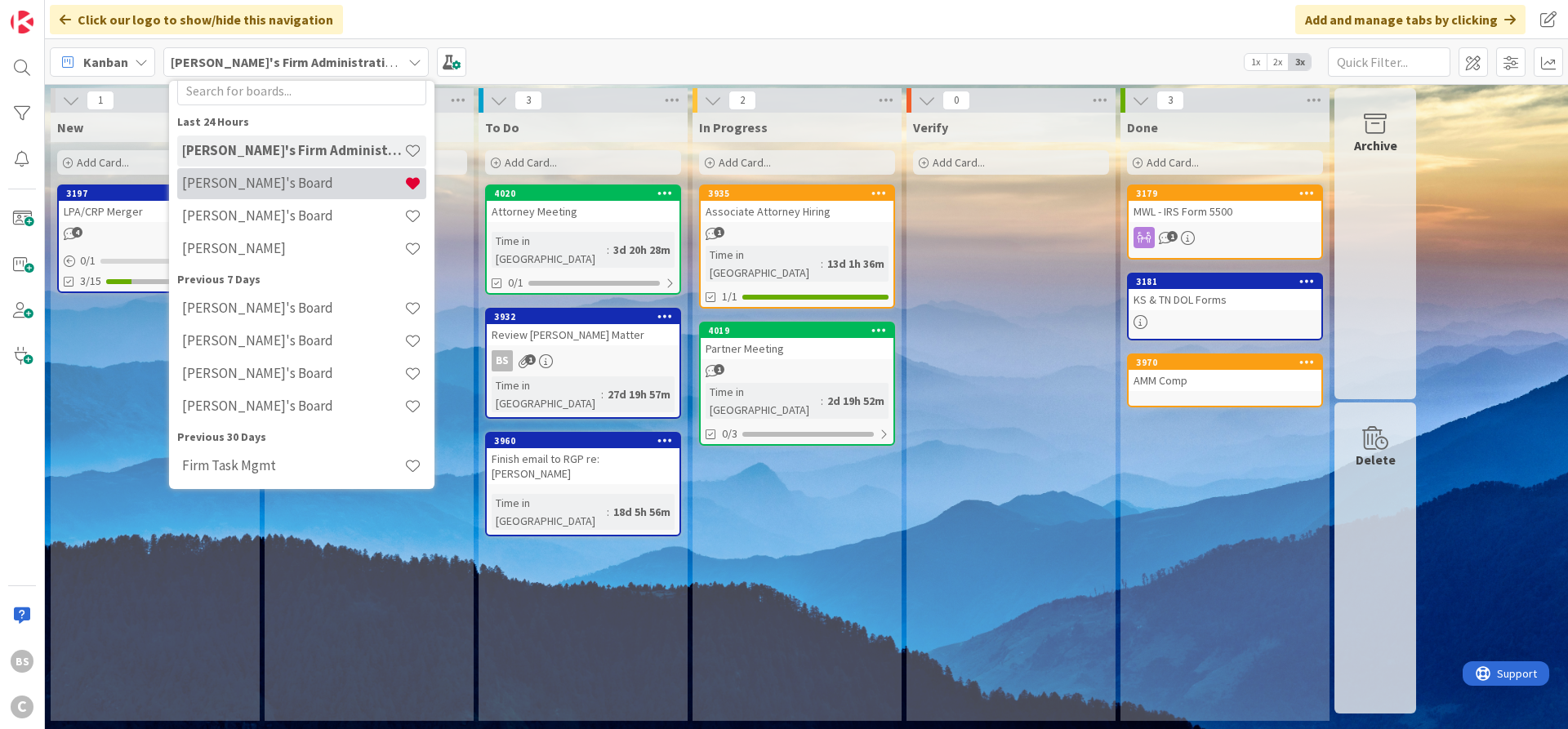
click at [241, 185] on h4 "[PERSON_NAME]'s Board" at bounding box center [293, 182] width 222 height 16
